Goal: Find specific page/section: Find specific page/section

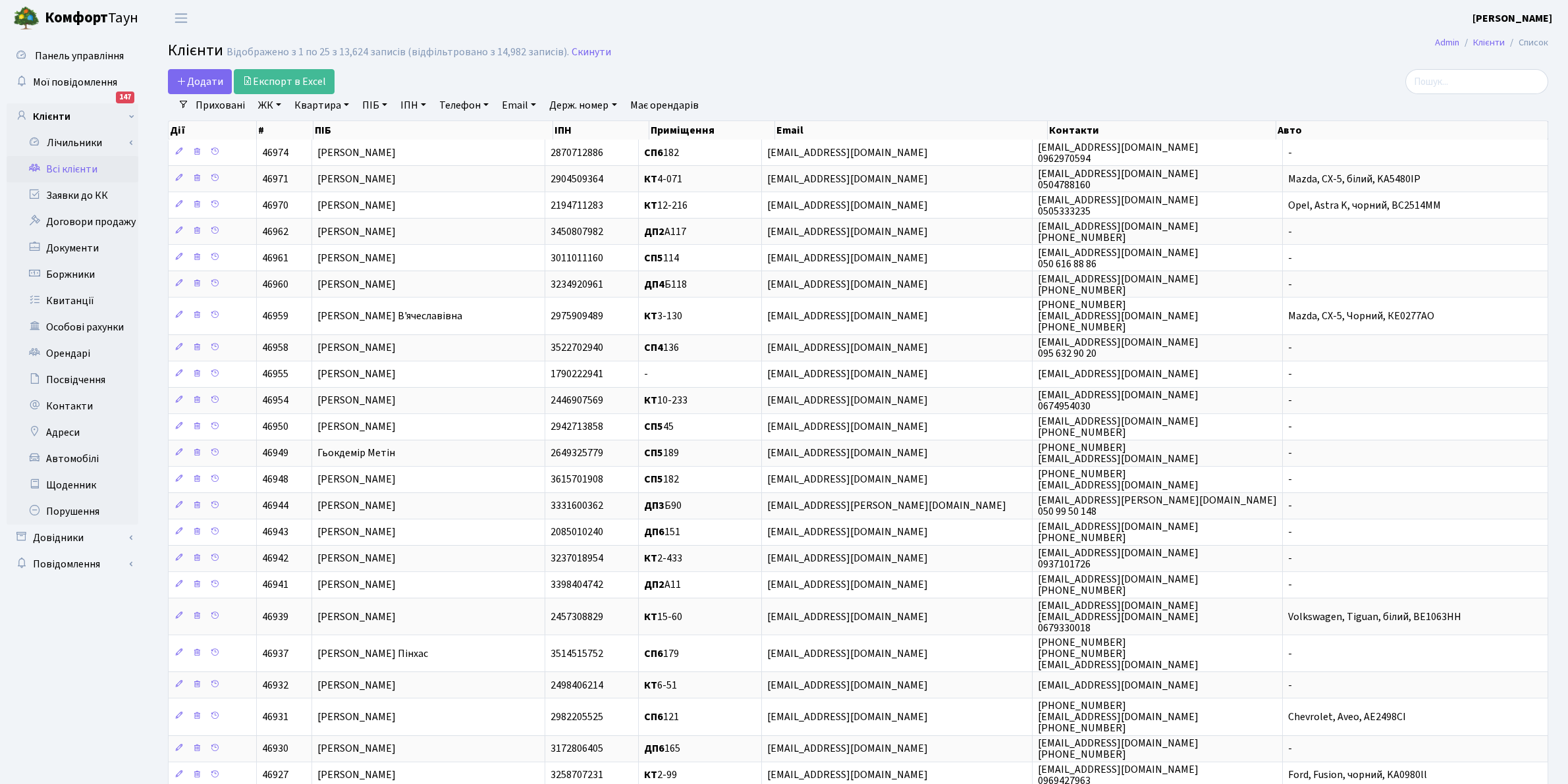
select select "25"
click at [60, 174] on link "Всі клієнти" at bounding box center [72, 169] width 131 height 26
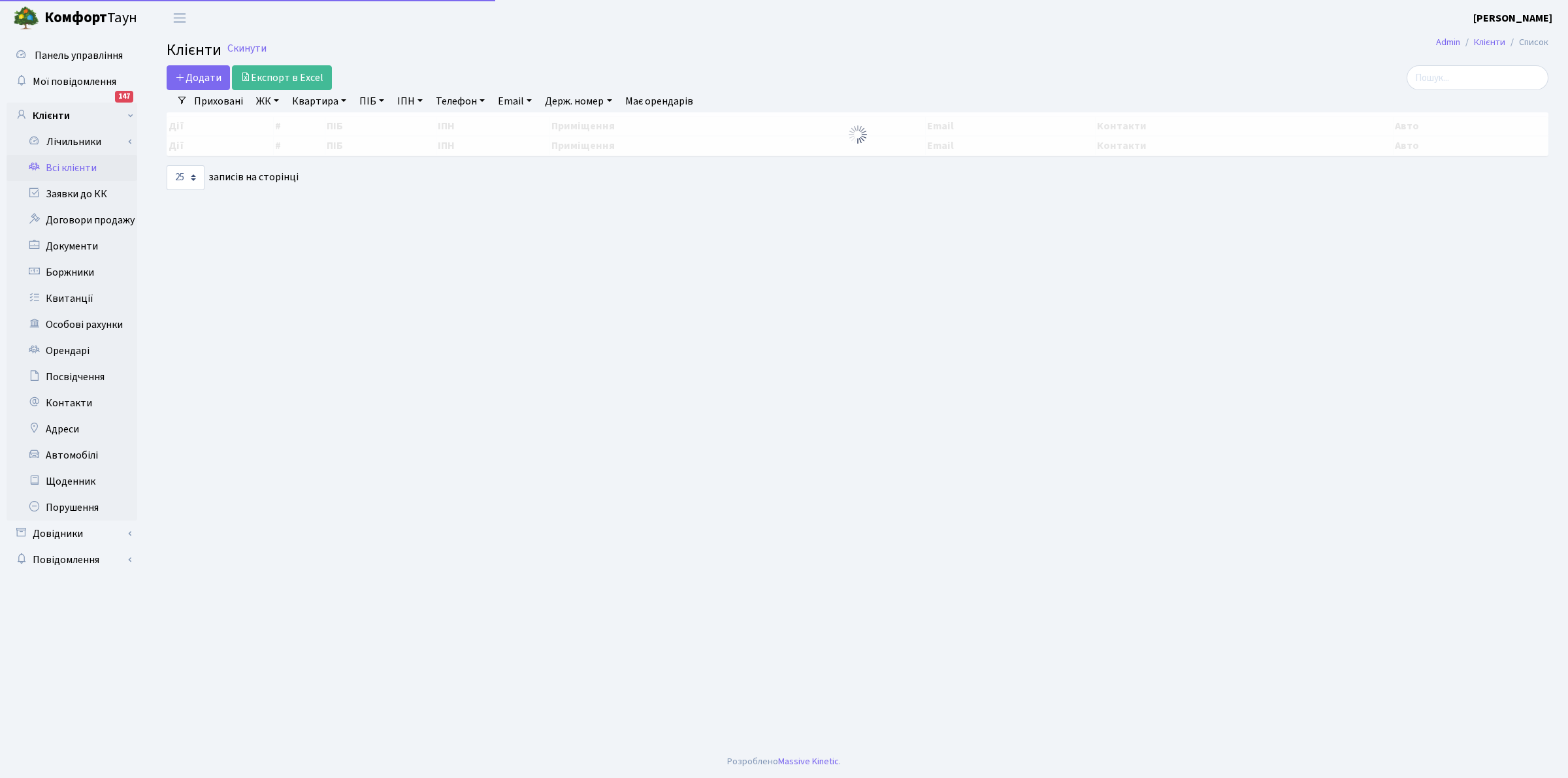
select select "25"
click at [362, 95] on link "ПІБ" at bounding box center [372, 101] width 35 height 22
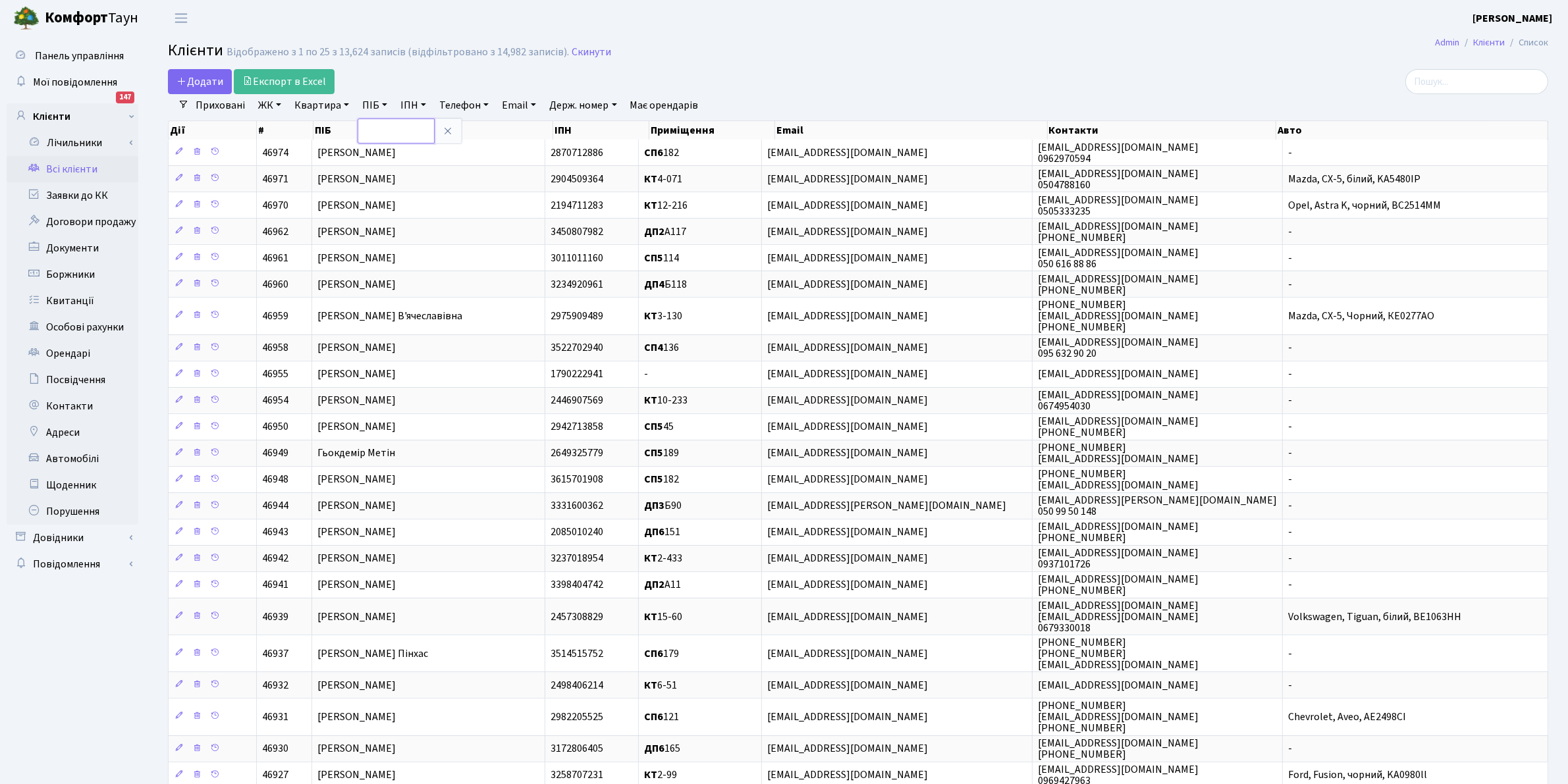
drag, startPoint x: 369, startPoint y: 129, endPoint x: 370, endPoint y: 109, distance: 20.0
click at [369, 129] on input "text" at bounding box center [396, 131] width 77 height 25
type input "ЛИСОГОР"
